Goal: Check status

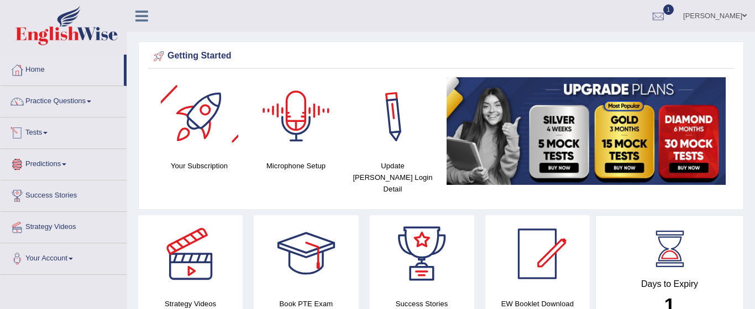
click at [41, 134] on link "Tests" at bounding box center [64, 132] width 126 height 28
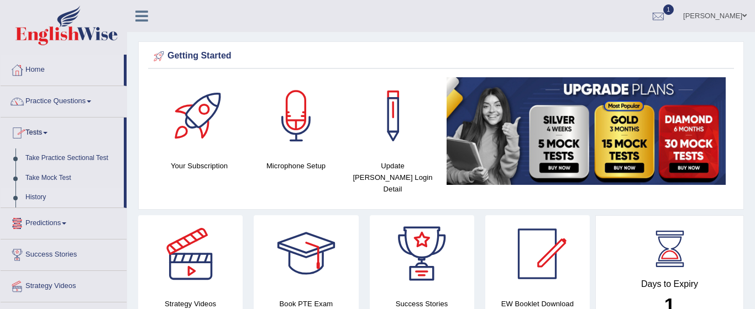
click at [45, 197] on link "History" at bounding box center [71, 198] width 103 height 20
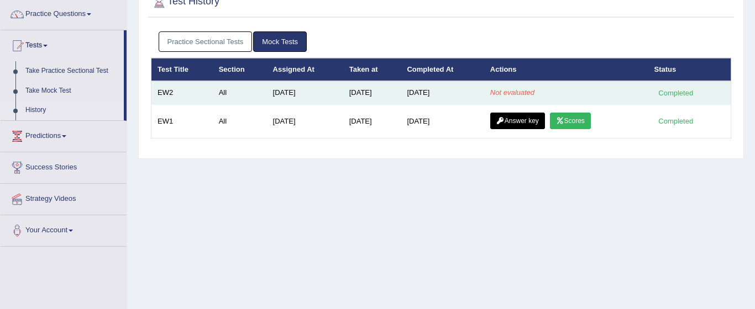
click at [674, 93] on div "Completed" at bounding box center [675, 93] width 43 height 12
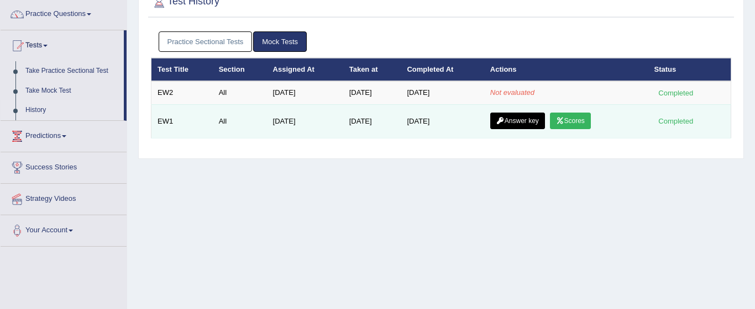
click at [568, 127] on link "Scores" at bounding box center [570, 121] width 41 height 17
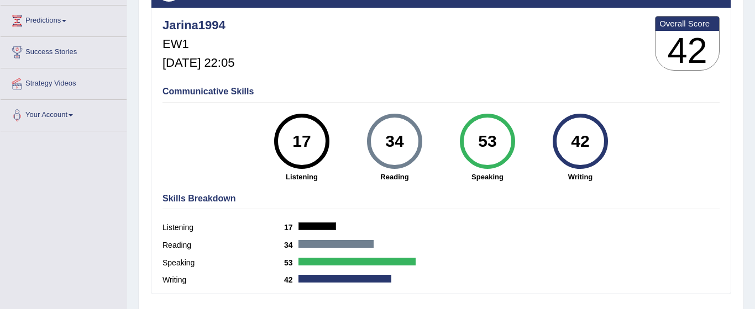
scroll to position [271, 0]
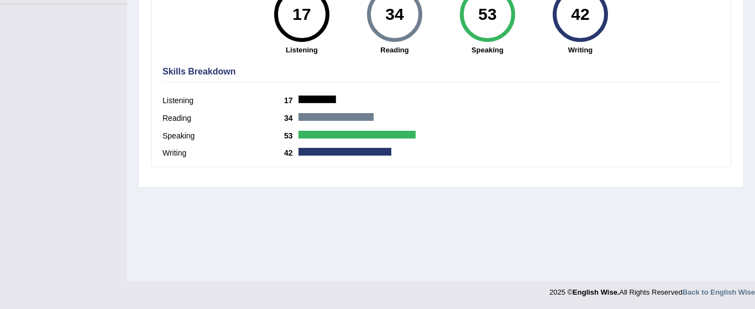
click at [341, 133] on div at bounding box center [356, 135] width 117 height 8
click at [341, 135] on div at bounding box center [356, 135] width 117 height 8
click at [335, 114] on div at bounding box center [335, 117] width 75 height 8
click at [314, 93] on div "Listening 17" at bounding box center [440, 102] width 557 height 18
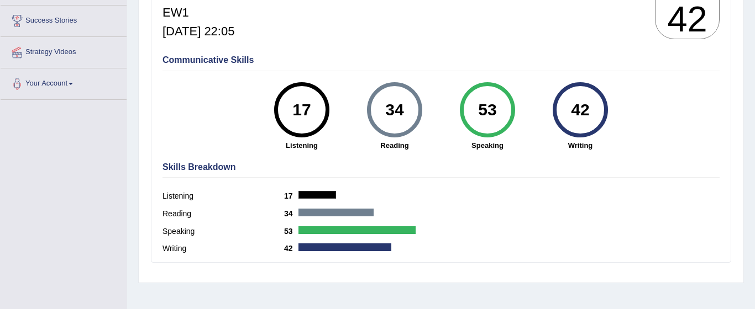
scroll to position [145, 0]
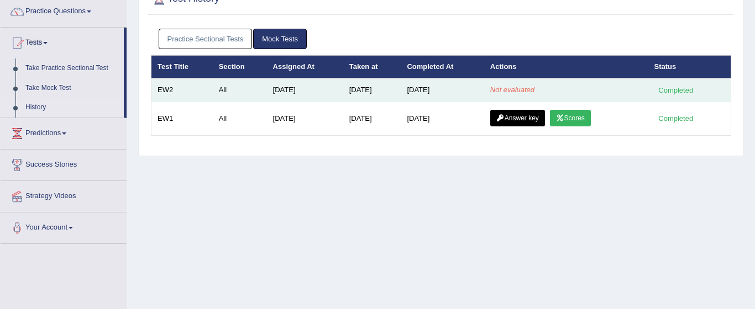
click at [671, 92] on div "Completed" at bounding box center [675, 91] width 43 height 12
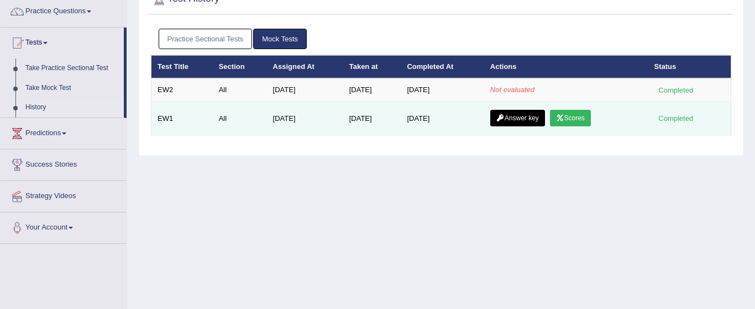
click at [675, 117] on div "Completed" at bounding box center [675, 119] width 43 height 12
click at [516, 115] on link "Answer key" at bounding box center [517, 118] width 55 height 17
